Goal: Task Accomplishment & Management: Manage account settings

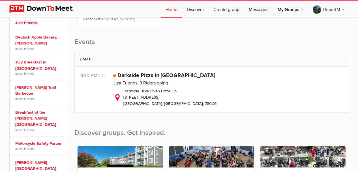
scroll to position [170, 0]
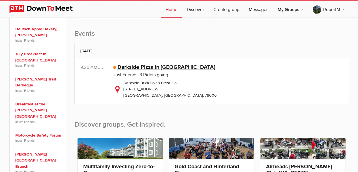
click at [147, 66] on link "Darkside Pizza in [GEOGRAPHIC_DATA]" at bounding box center [166, 67] width 98 height 7
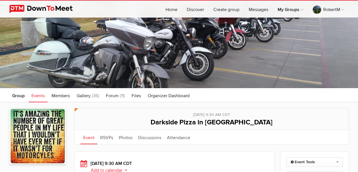
scroll to position [28, 0]
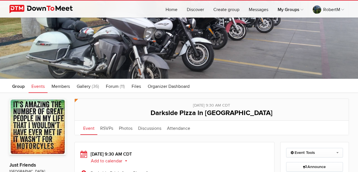
drag, startPoint x: 16, startPoint y: 86, endPoint x: 143, endPoint y: 68, distance: 128.3
click at [16, 87] on span "Group" at bounding box center [18, 86] width 12 height 6
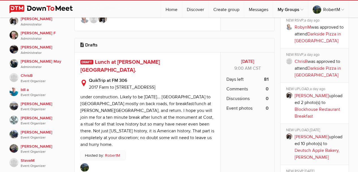
scroll to position [283, 0]
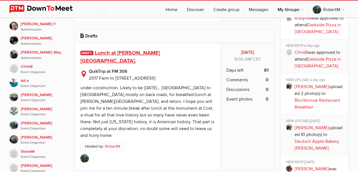
click at [146, 50] on span "Lunch at [PERSON_NAME][GEOGRAPHIC_DATA]." at bounding box center [120, 57] width 80 height 15
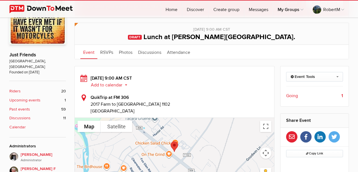
scroll to position [141, 0]
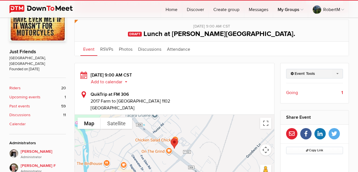
click at [337, 73] on link "Event Tools" at bounding box center [314, 74] width 57 height 10
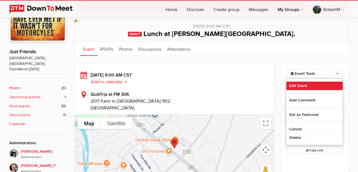
click at [300, 84] on link "Edit Event" at bounding box center [314, 85] width 56 height 8
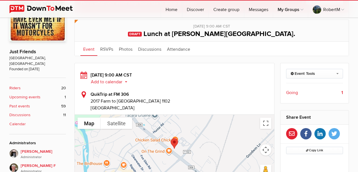
select select "9:00:00"
select select "[GEOGRAPHIC_DATA]"
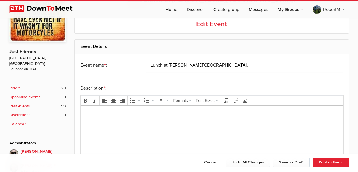
scroll to position [107, 0]
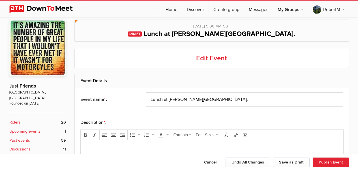
click at [244, 33] on span "Lunch at [PERSON_NAME][GEOGRAPHIC_DATA]." at bounding box center [219, 34] width 152 height 8
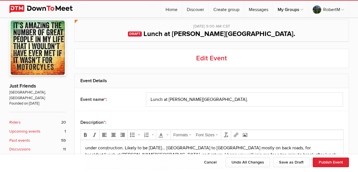
scroll to position [0, 0]
click at [244, 32] on span "Lunch at [PERSON_NAME][GEOGRAPHIC_DATA]." at bounding box center [219, 34] width 152 height 8
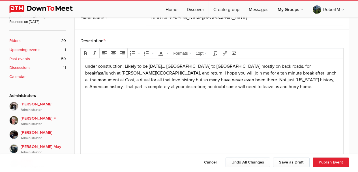
scroll to position [192, 0]
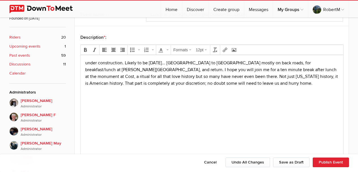
click at [85, 62] on p "under construction. Likely to be [DATE]... [GEOGRAPHIC_DATA] to [GEOGRAPHIC_DAT…" at bounding box center [211, 72] width 253 height 27
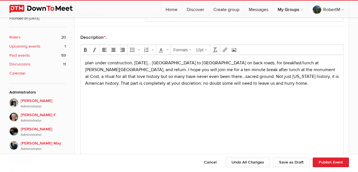
click at [219, 98] on body "plan under construction. [DATE]... [GEOGRAPHIC_DATA] to [GEOGRAPHIC_DATA] on ba…" at bounding box center [212, 82] width 258 height 46
click at [121, 107] on html "plan under construction. [DATE]... [GEOGRAPHIC_DATA] to [GEOGRAPHIC_DATA] on ba…" at bounding box center [211, 81] width 263 height 53
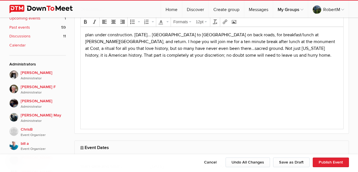
scroll to position [164, 0]
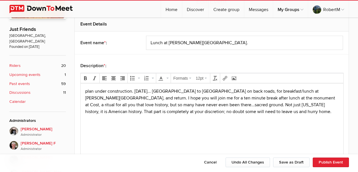
click at [16, 72] on b "Upcoming events" at bounding box center [24, 75] width 31 height 6
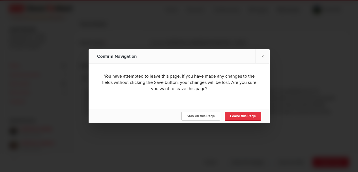
click at [250, 116] on span "Leave this Page" at bounding box center [243, 116] width 26 height 5
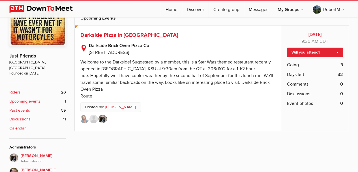
scroll to position [141, 0]
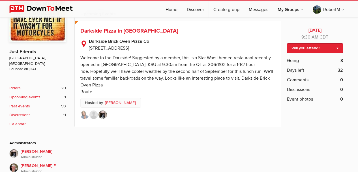
click at [96, 30] on span "Darkside Pizza in [GEOGRAPHIC_DATA]" at bounding box center [129, 30] width 98 height 7
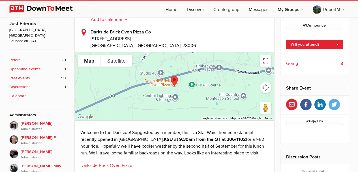
scroll to position [170, 0]
click at [266, 87] on button "Map camera controls" at bounding box center [265, 86] width 11 height 11
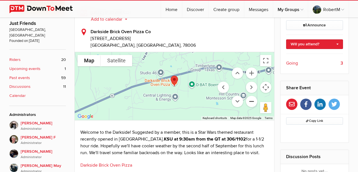
click at [251, 102] on button "Zoom out" at bounding box center [251, 101] width 11 height 11
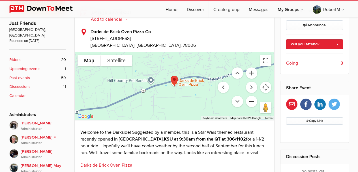
click at [251, 102] on button "Zoom out" at bounding box center [251, 101] width 11 height 11
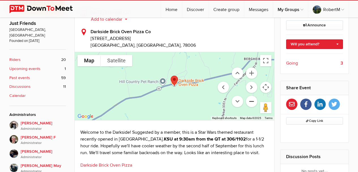
click at [251, 102] on button "Zoom out" at bounding box center [251, 101] width 11 height 11
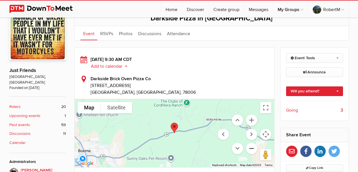
scroll to position [113, 0]
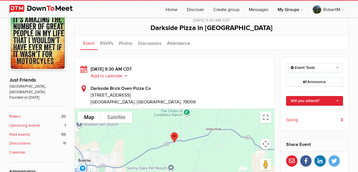
click at [14, 122] on b "Upcoming events" at bounding box center [24, 125] width 31 height 6
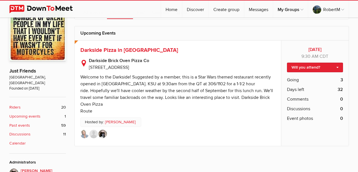
scroll to position [113, 0]
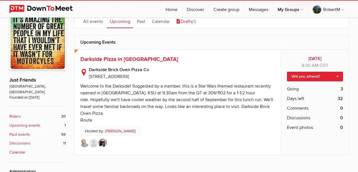
click at [191, 22] on link "Drafts (1)" at bounding box center [186, 21] width 25 height 14
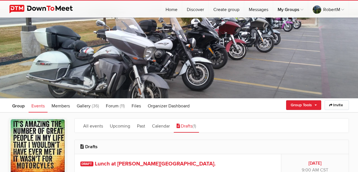
scroll to position [0, 0]
